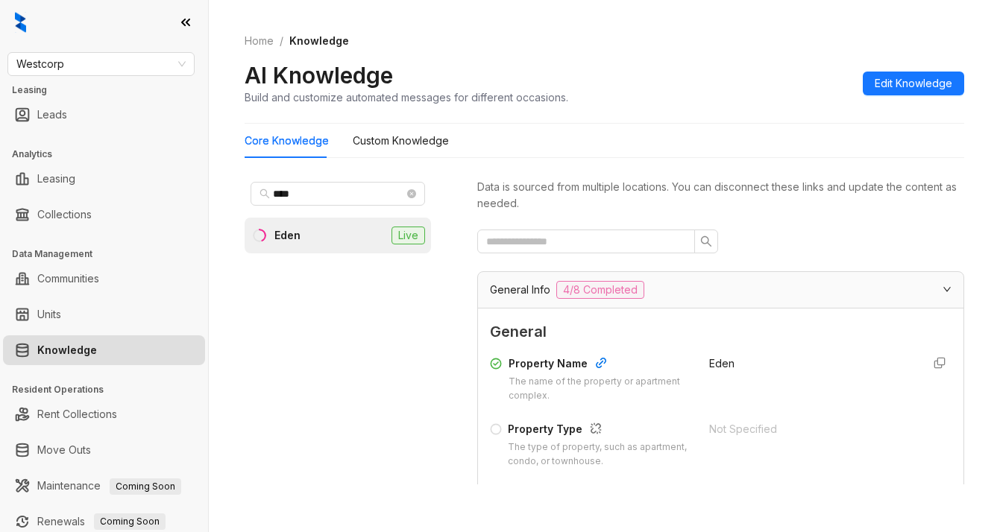
scroll to position [1119, 0]
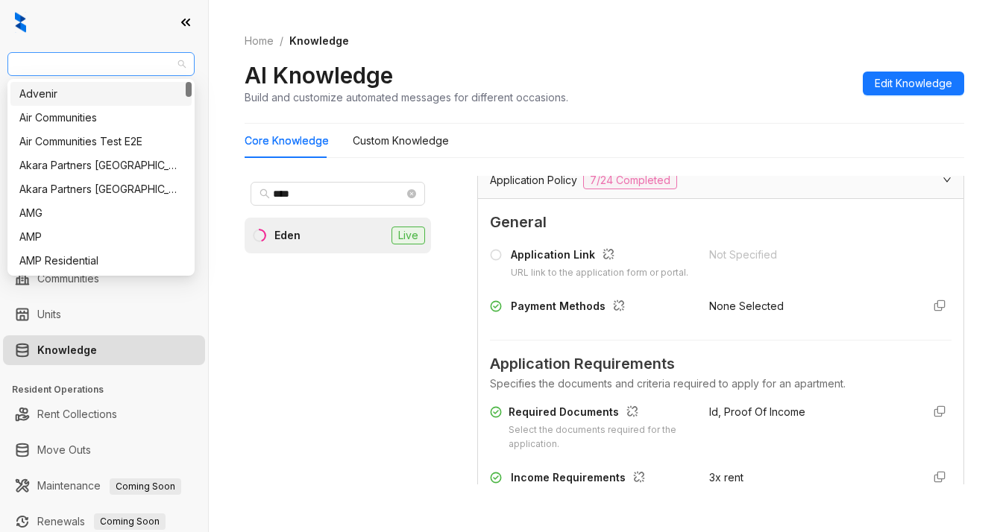
click at [98, 66] on span "Westcorp" at bounding box center [100, 64] width 169 height 22
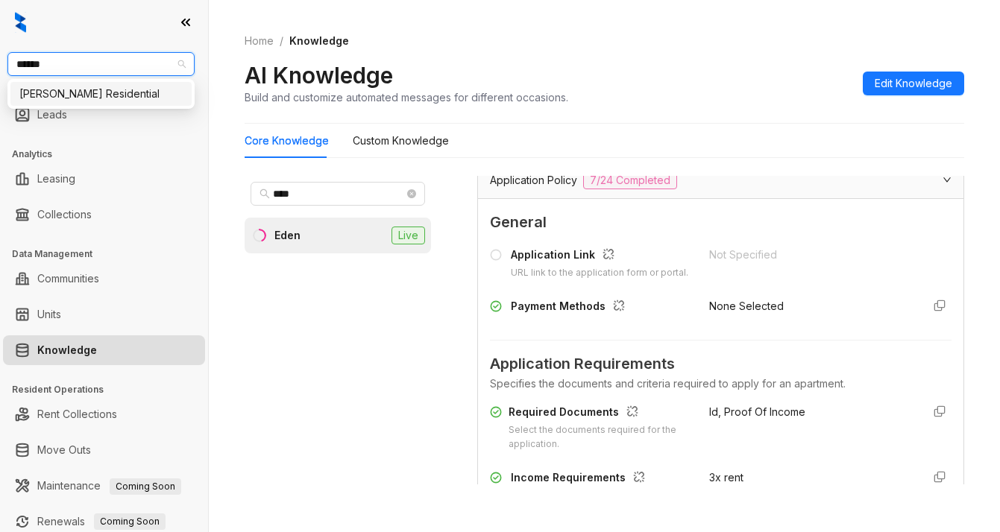
type input "*******"
click at [98, 95] on div "[PERSON_NAME] Residential" at bounding box center [100, 94] width 163 height 16
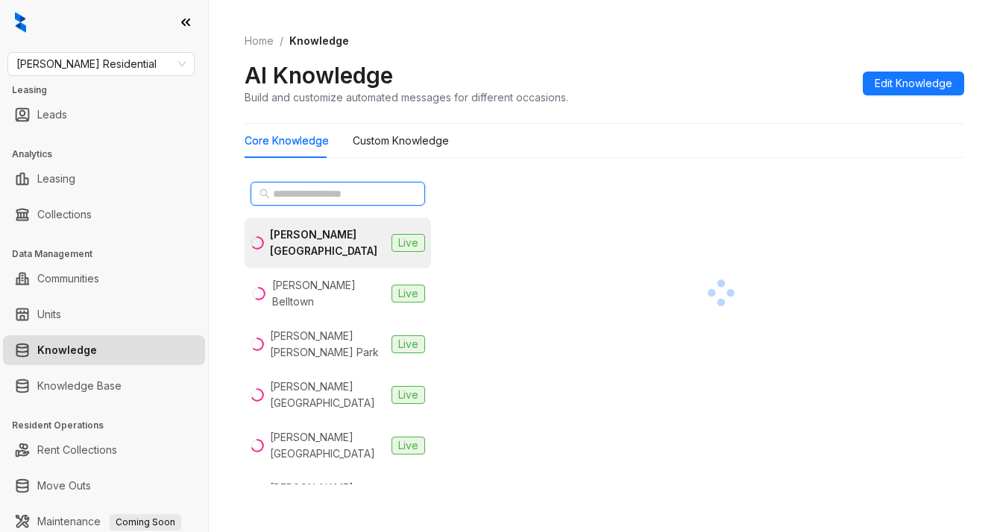
click at [318, 195] on input "text" at bounding box center [338, 194] width 131 height 16
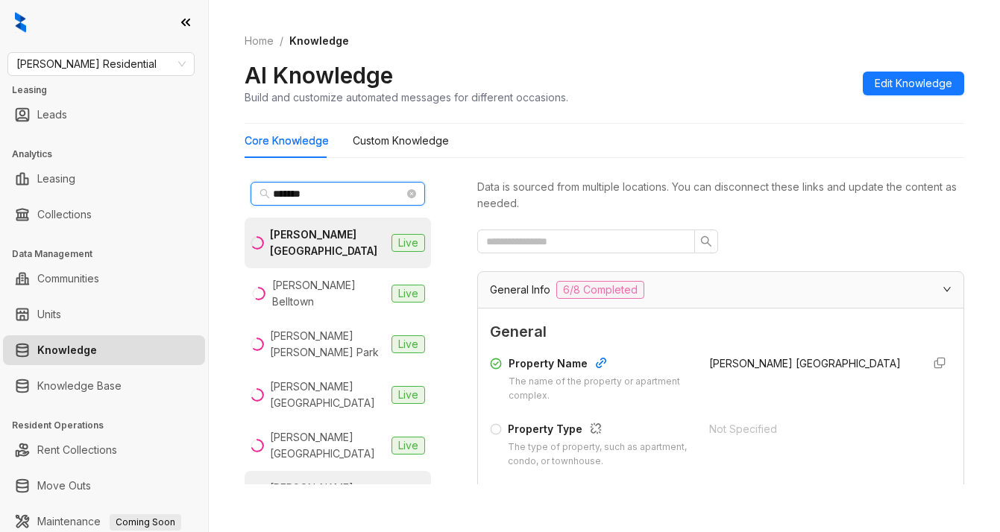
type input "*******"
click at [308, 480] on div "Griffis East Village" at bounding box center [328, 496] width 116 height 33
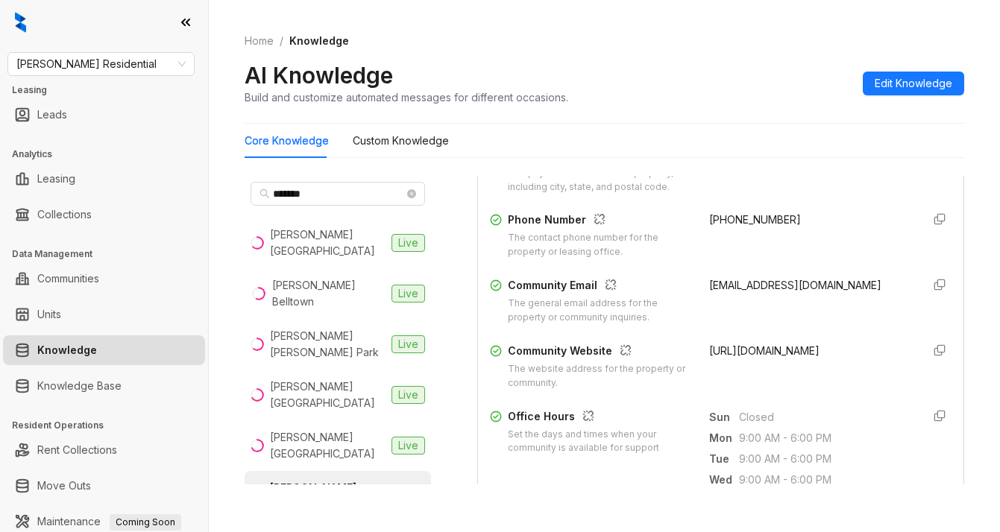
scroll to position [373, 0]
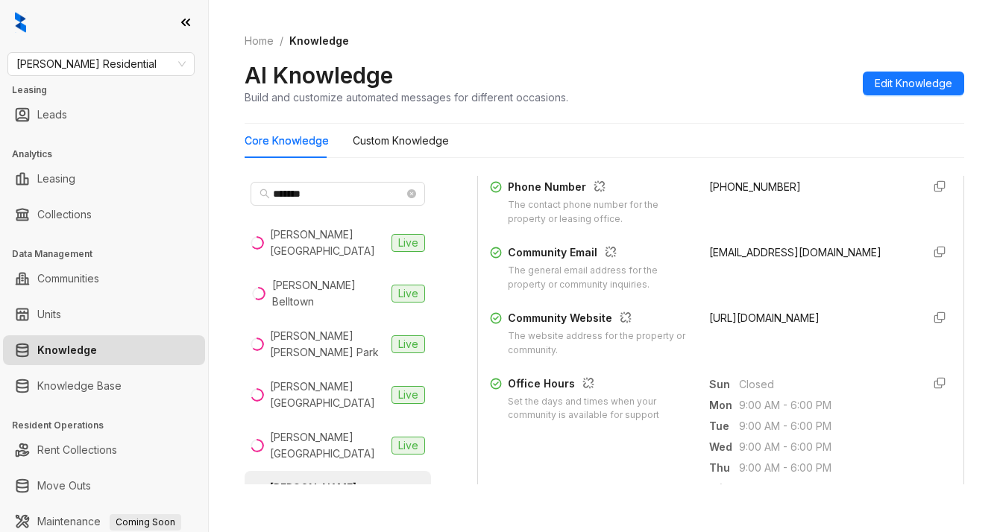
drag, startPoint x: 692, startPoint y: 319, endPoint x: 790, endPoint y: 337, distance: 99.3
click at [790, 337] on div "https://griffisresidential.com/property/east-village/" at bounding box center [809, 334] width 201 height 48
copy span "https://griffisresidential.com/property/east-village/"
click at [726, 68] on div "AI Knowledge Build and customize automated messages for different occasions. Ed…" at bounding box center [605, 83] width 720 height 44
drag, startPoint x: 756, startPoint y: 78, endPoint x: 767, endPoint y: 1, distance: 77.6
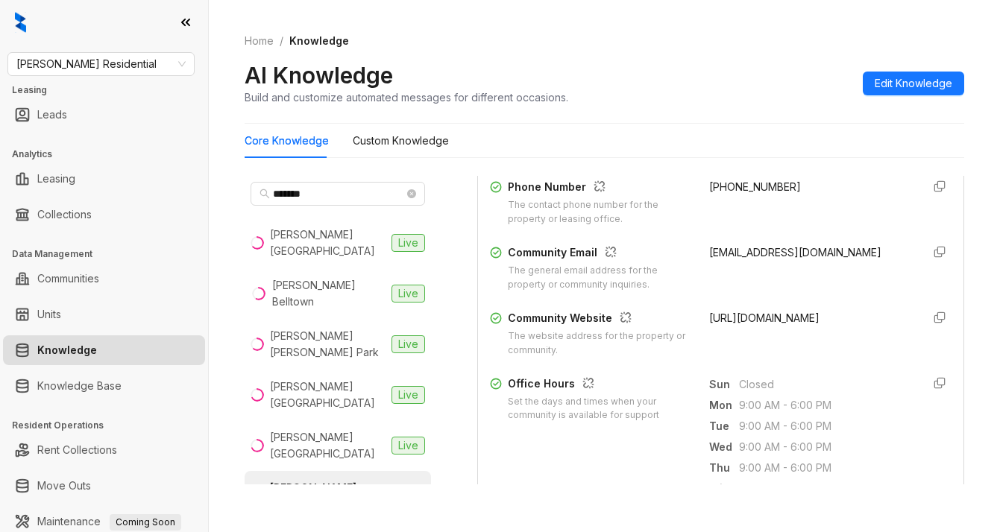
click at [757, 77] on div "AI Knowledge Build and customize automated messages for different occasions. Ed…" at bounding box center [605, 83] width 720 height 44
